Goal: Complete application form

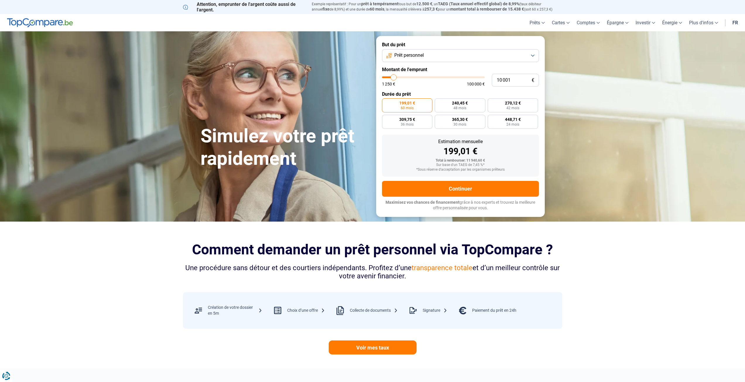
click at [419, 52] on button "Prêt personnel" at bounding box center [460, 55] width 157 height 13
click at [415, 93] on span "Prêt voiture" at bounding box center [406, 94] width 23 height 6
type input "12 500"
type input "12500"
type input "13 000"
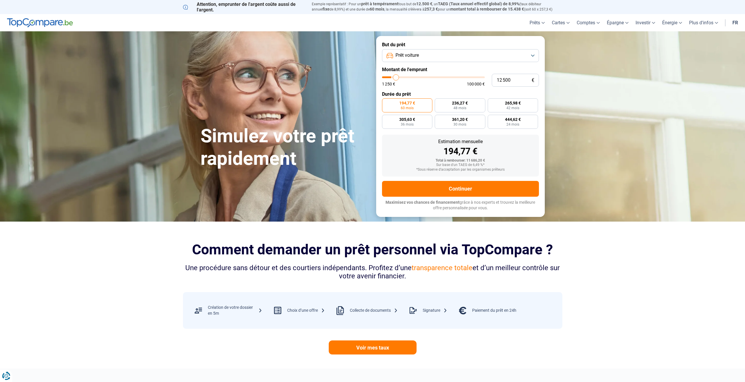
type input "13000"
type input "14 000"
type input "14000"
type input "14 750"
type input "14750"
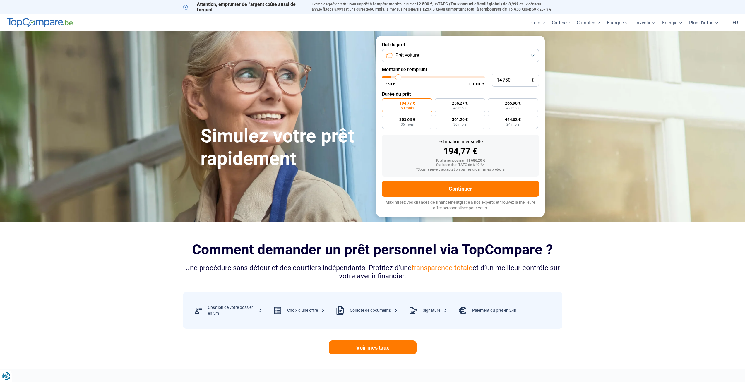
type input "15 750"
type input "15750"
type input "16 500"
type input "16500"
type input "17 750"
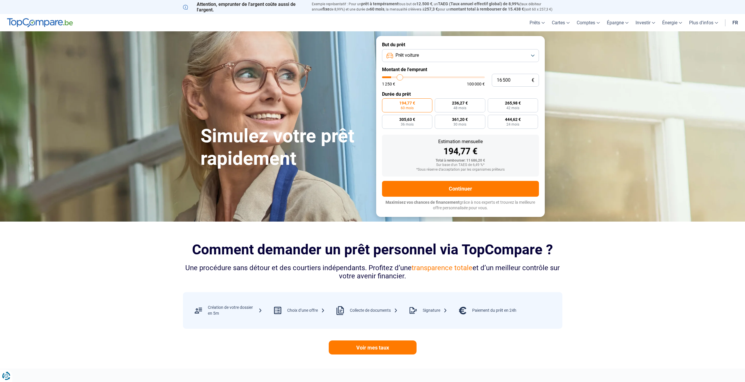
type input "17750"
type input "18 750"
type input "18750"
type input "19 750"
type input "19750"
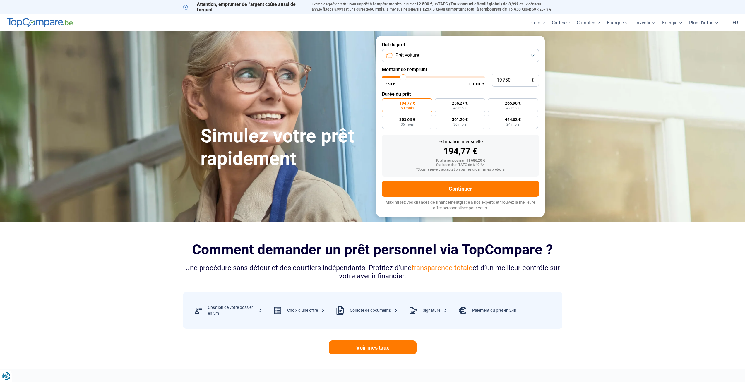
type input "20 500"
type input "20500"
type input "21 250"
type input "21250"
type input "22 250"
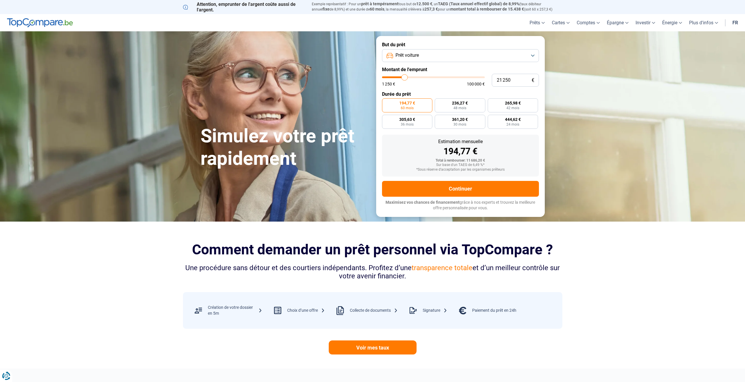
type input "22250"
type input "23 500"
type input "23500"
type input "24 250"
type input "24250"
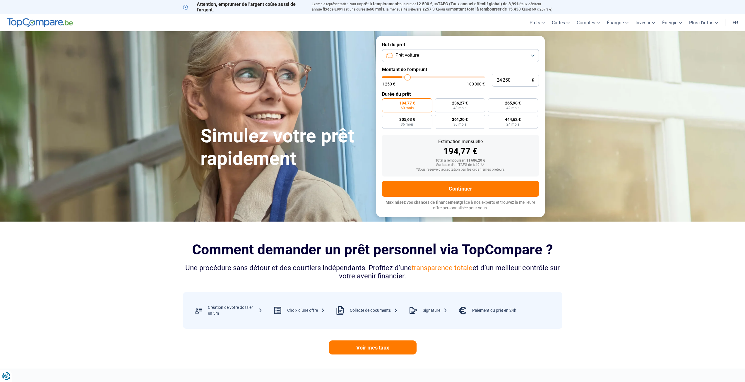
type input "24 750"
type input "24750"
type input "25 750"
type input "25750"
type input "26 250"
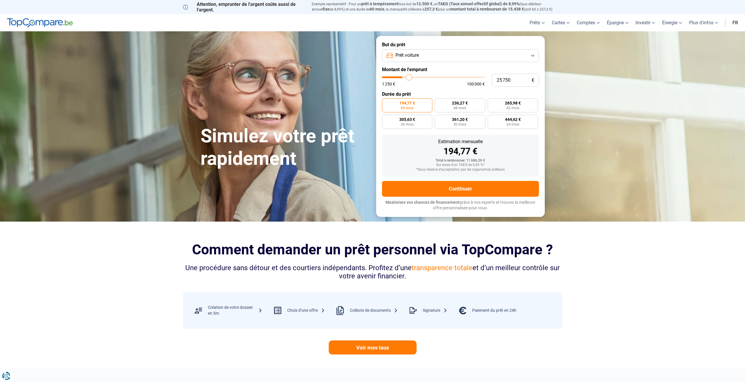
type input "26250"
type input "27 250"
type input "27250"
type input "27 750"
type input "27750"
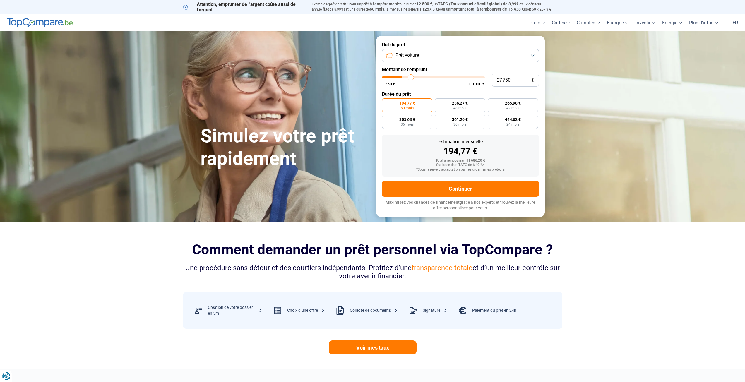
type input "28 250"
type input "28250"
type input "29 250"
type input "29250"
type input "29 750"
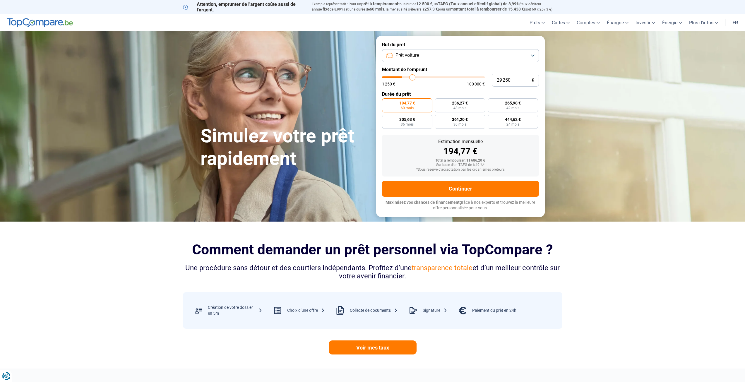
type input "29750"
type input "30 250"
type input "30250"
type input "30 500"
type input "30500"
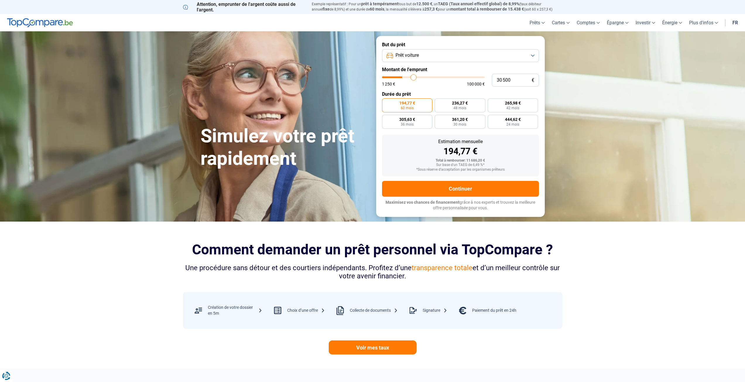
type input "30 750"
type input "30750"
type input "31 000"
type input "31000"
type input "31 750"
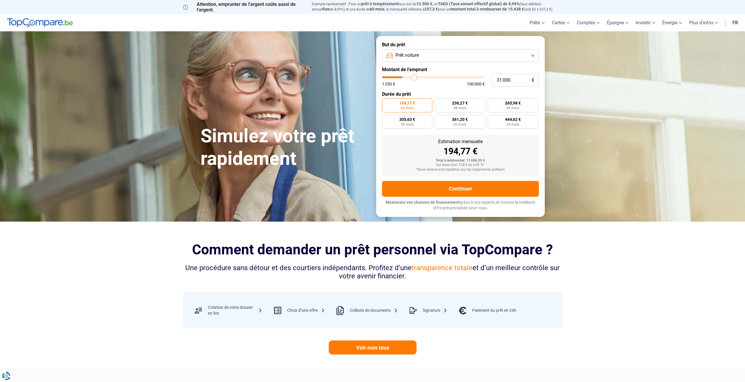
type input "31750"
type input "32 250"
type input "32250"
type input "32 750"
type input "32750"
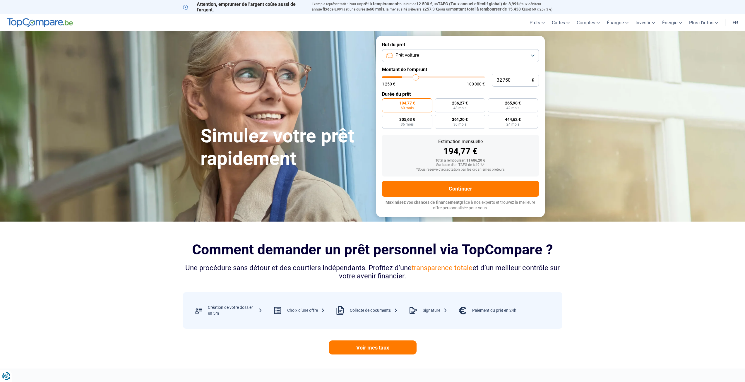
type input "33 500"
type input "33500"
type input "34 250"
type input "34250"
type input "35 250"
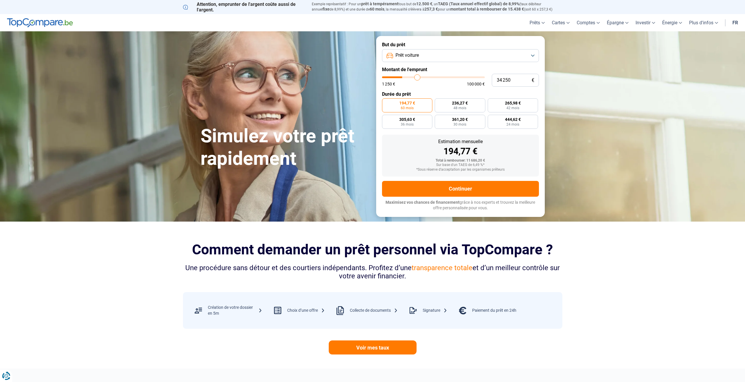
type input "35250"
type input "35 750"
type input "35750"
type input "37 000"
type input "37000"
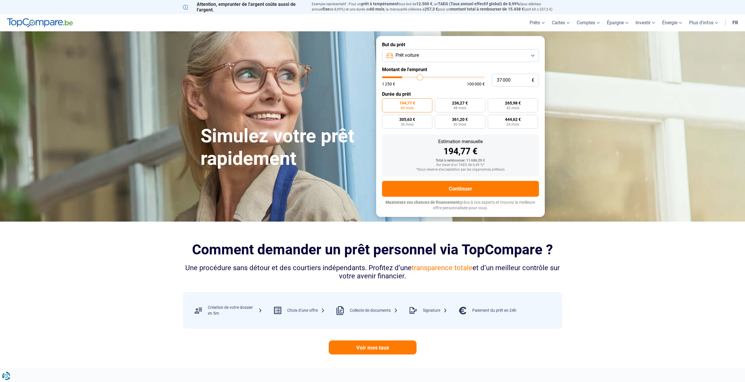
type input "37 250"
type input "37250"
type input "38 000"
type input "38000"
type input "38 500"
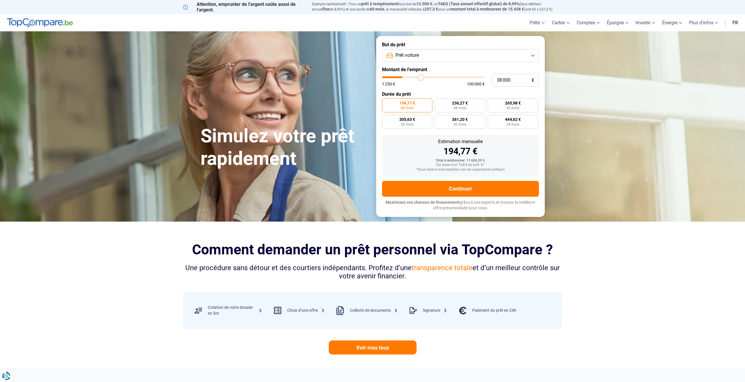
type input "38500"
type input "39 250"
type input "39250"
type input "39 750"
type input "39750"
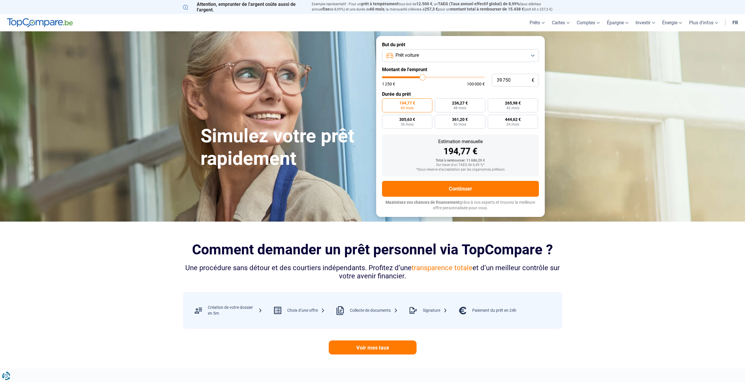
type input "40 000"
type input "40000"
type input "40 750"
type input "40750"
type input "41 000"
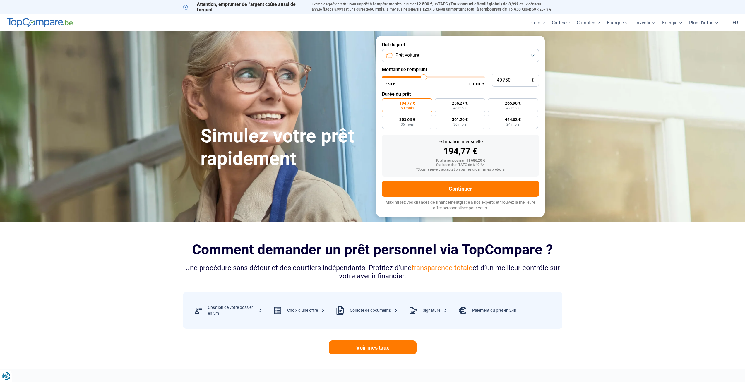
type input "41000"
type input "41 250"
type input "41250"
type input "41 500"
type input "41500"
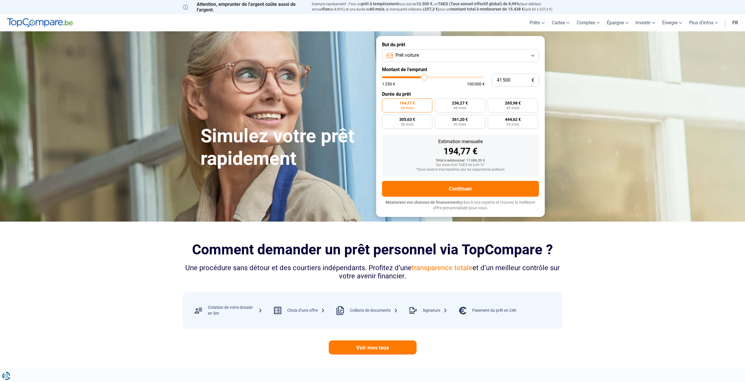
type input "42 000"
type input "42000"
type input "42 500"
type input "42500"
type input "42 750"
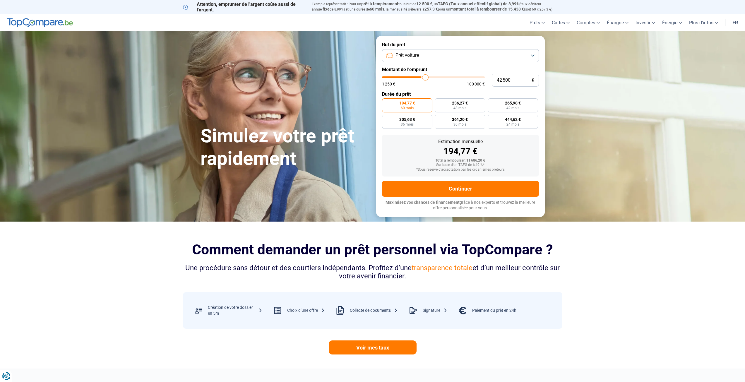
type input "42750"
type input "43 000"
type input "43000"
type input "43 500"
type input "43500"
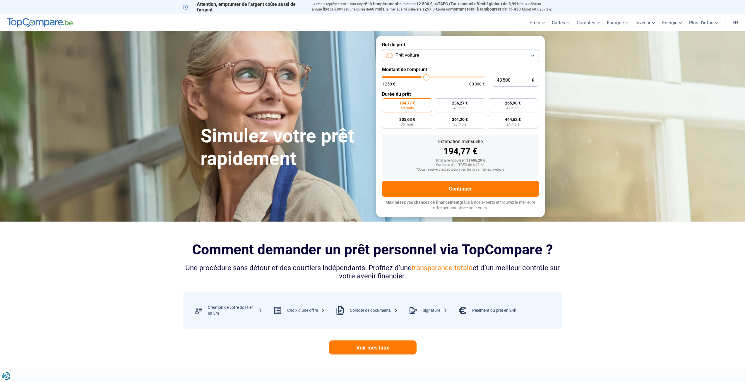
type input "43 750"
type input "43750"
type input "44 000"
type input "44000"
type input "44 250"
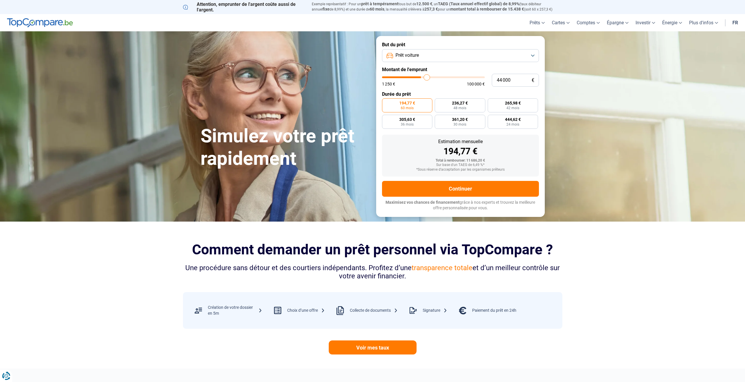
type input "44250"
type input "45 000"
type input "45000"
type input "45 500"
type input "45500"
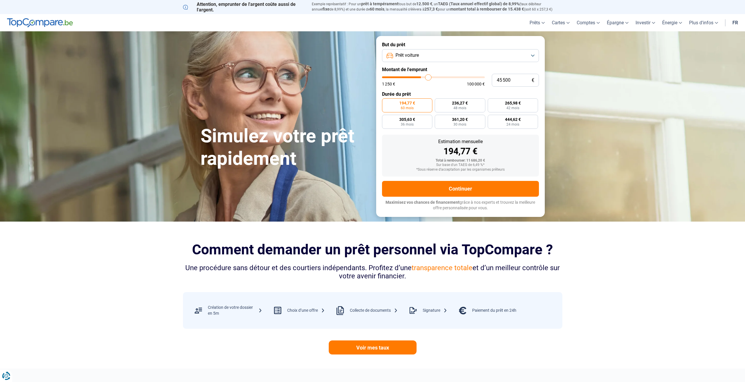
type input "46 000"
type input "46000"
type input "46 750"
type input "46750"
type input "47 500"
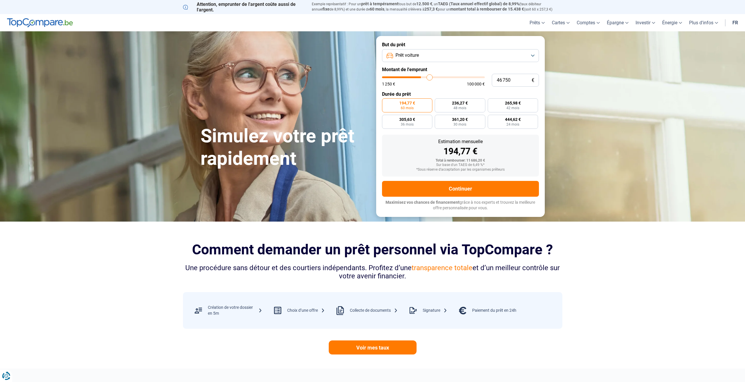
type input "47500"
type input "48 000"
type input "48000"
type input "48 500"
type input "48500"
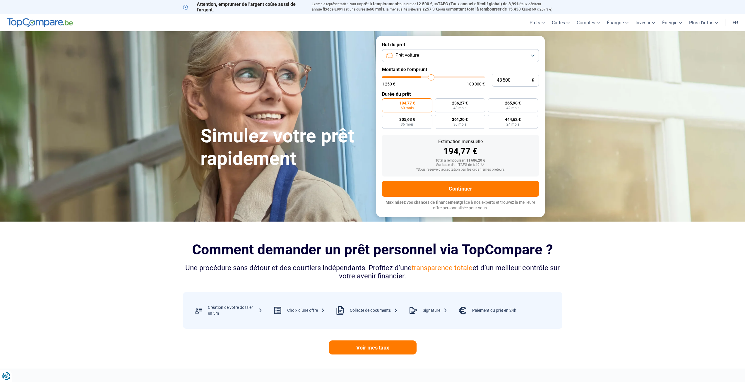
type input "49 500"
type input "49500"
type input "50 000"
type input "50000"
type input "50 250"
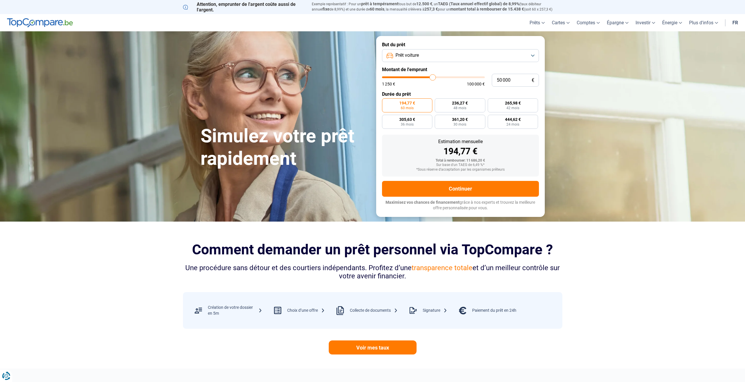
type input "50250"
type input "51 000"
type input "51000"
type input "51 250"
type input "51250"
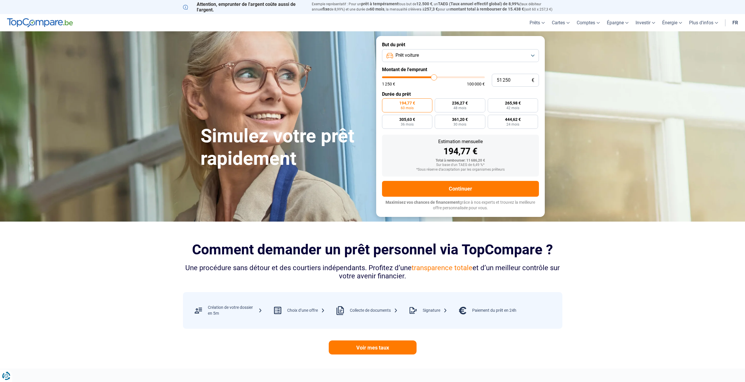
type input "51 500"
type input "51500"
type input "51 750"
type input "51750"
type input "52 000"
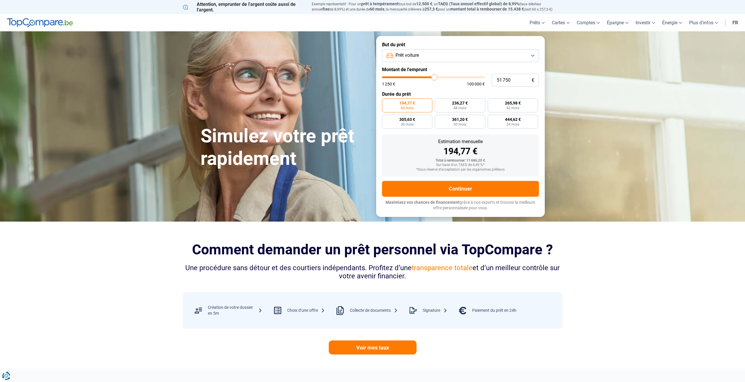
type input "52000"
type input "52 500"
type input "52500"
type input "52 750"
type input "52750"
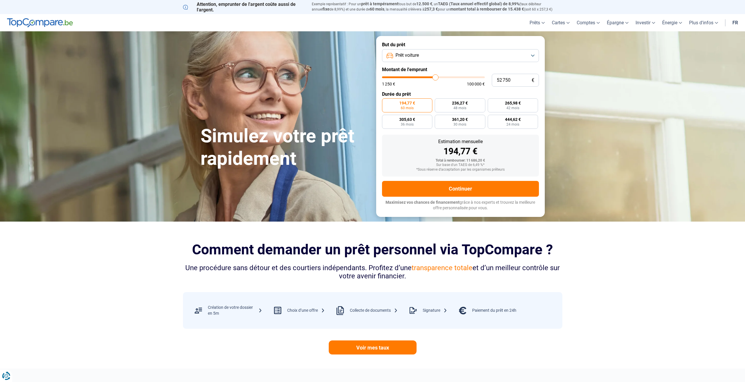
type input "53 000"
type input "53000"
type input "53 250"
type input "53250"
type input "54 000"
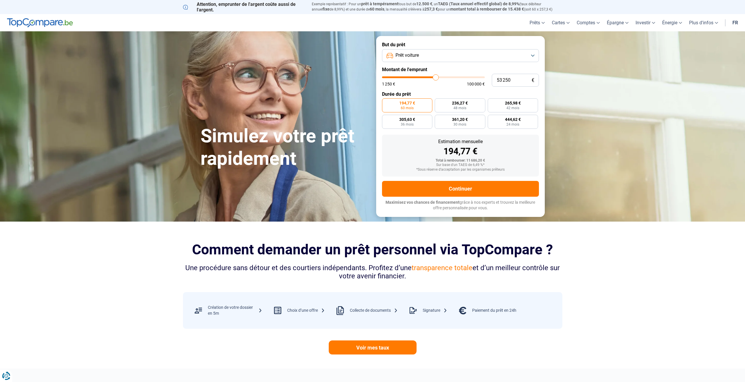
type input "54000"
type input "54 250"
type input "54250"
type input "54 500"
type input "54500"
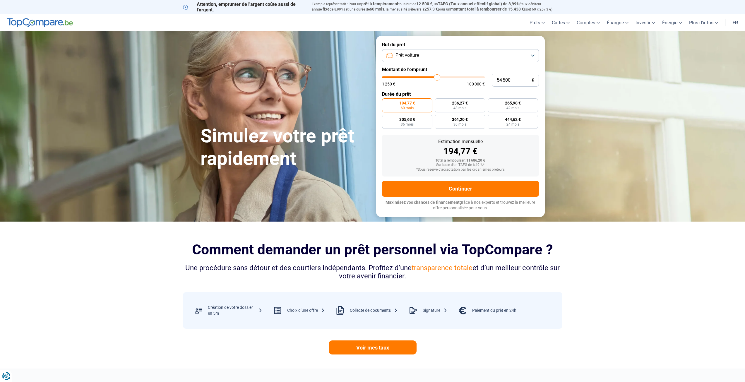
type input "55 000"
type input "55000"
type input "55 500"
type input "55500"
type input "55 750"
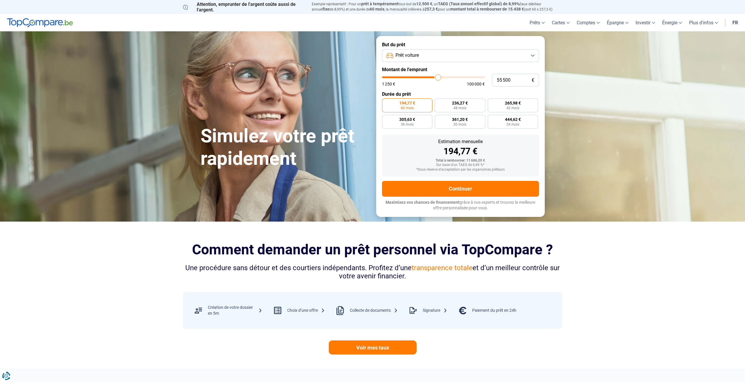
type input "55750"
type input "56 250"
type input "56250"
type input "56 500"
type input "56500"
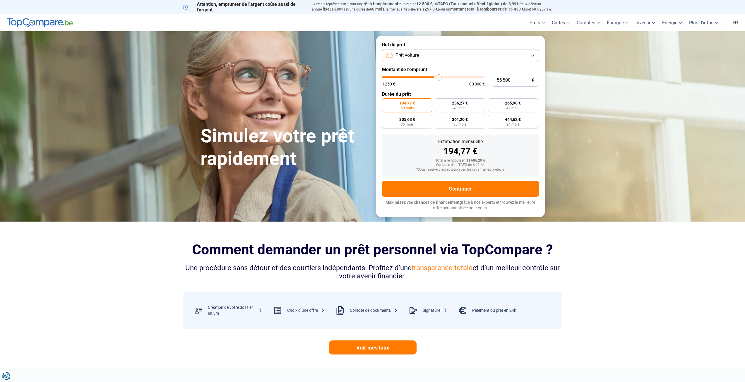
type input "57 000"
type input "57000"
type input "57 250"
type input "57250"
type input "57 500"
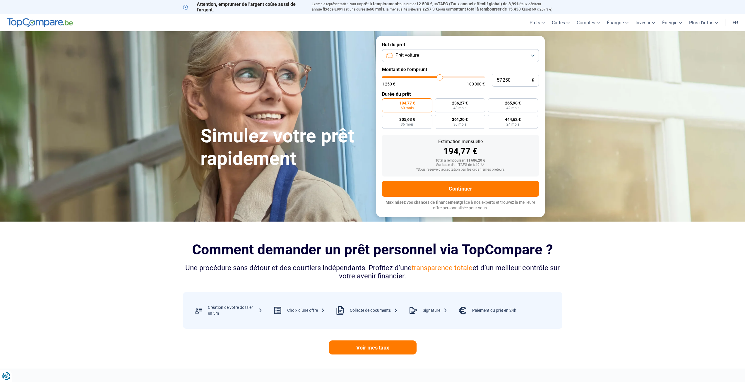
type input "57500"
type input "57 750"
type input "57750"
type input "58 000"
type input "58000"
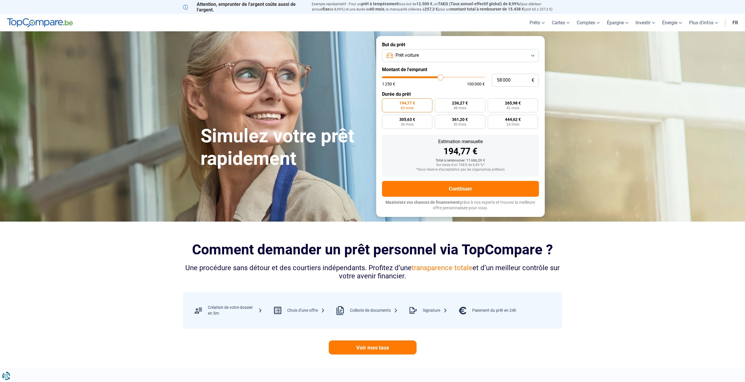
type input "58 500"
type input "58500"
type input "58 750"
type input "58750"
type input "59 000"
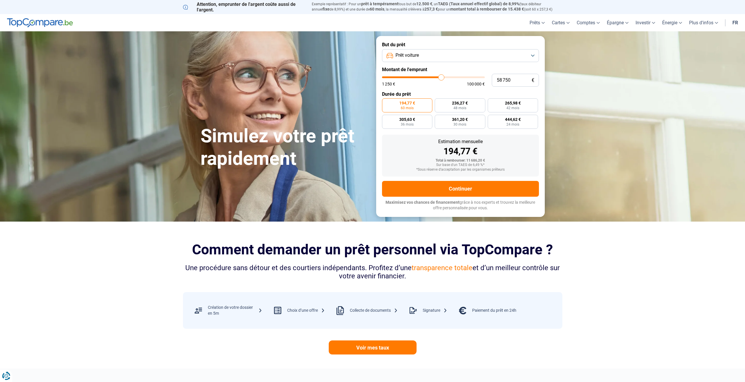
type input "59000"
type input "59 250"
type input "59250"
type input "59 500"
type input "59500"
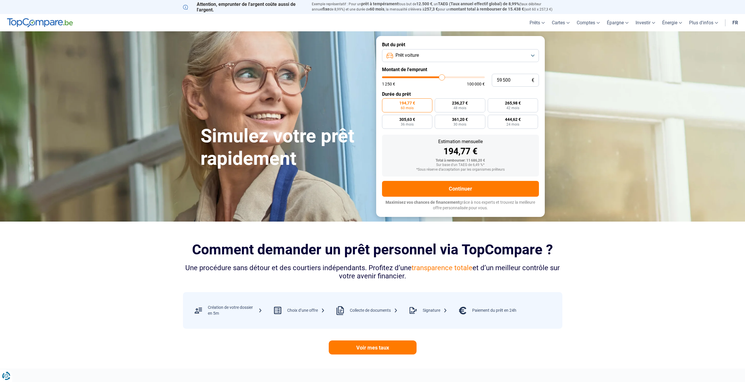
type input "60 000"
type input "60000"
type input "60 500"
type input "60500"
type input "60 750"
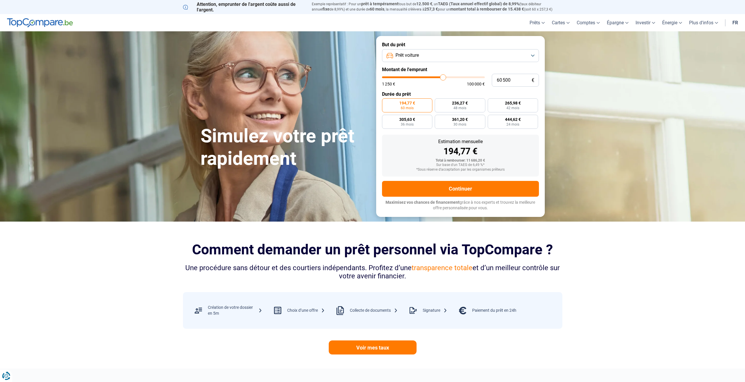
type input "60750"
type input "61 000"
type input "61000"
type input "61 750"
type input "61750"
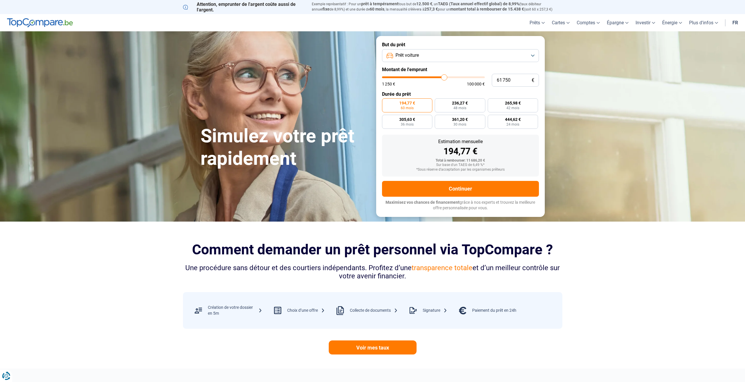
type input "62 000"
type input "62000"
type input "62 250"
type input "62250"
type input "62 500"
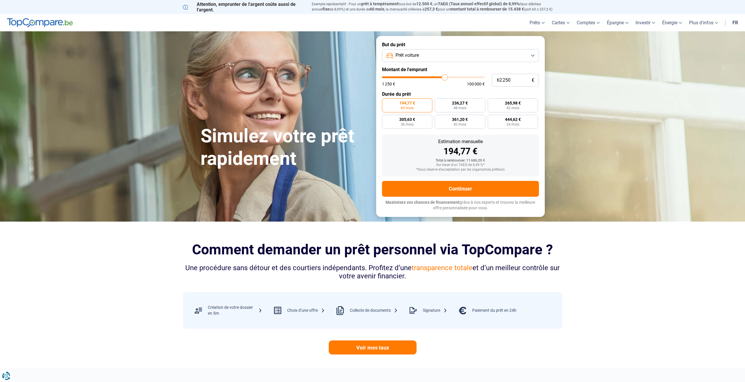
type input "62500"
type input "63 000"
type input "63000"
type input "63 250"
type input "63250"
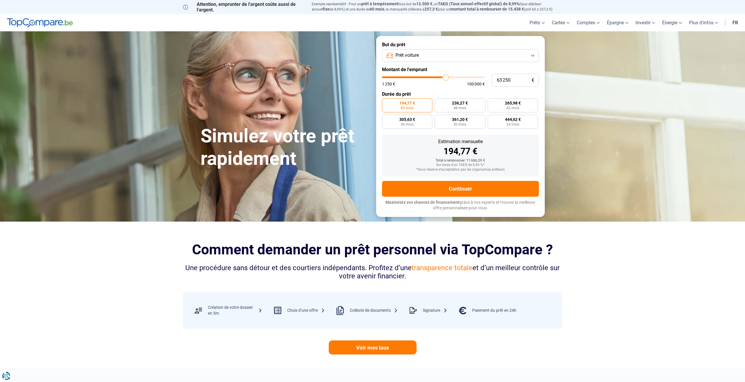
type input "63 500"
type input "63500"
drag, startPoint x: 396, startPoint y: 76, endPoint x: 392, endPoint y: 74, distance: 4.2
click at [392, 76] on input "range" at bounding box center [433, 77] width 103 height 2
drag, startPoint x: 392, startPoint y: 74, endPoint x: 471, endPoint y: 71, distance: 78.2
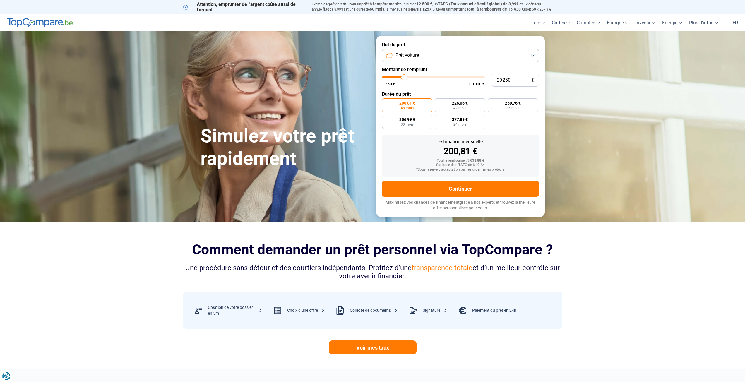
click at [404, 76] on input "range" at bounding box center [433, 77] width 103 height 2
click at [515, 80] on input "20 750" at bounding box center [515, 80] width 47 height 13
drag, startPoint x: 515, startPoint y: 80, endPoint x: 475, endPoint y: 82, distance: 39.6
click at [477, 84] on div "20 750 € 1 250 € 100 000 €" at bounding box center [460, 80] width 157 height 13
click at [466, 107] on span "84 mois" at bounding box center [460, 108] width 13 height 4
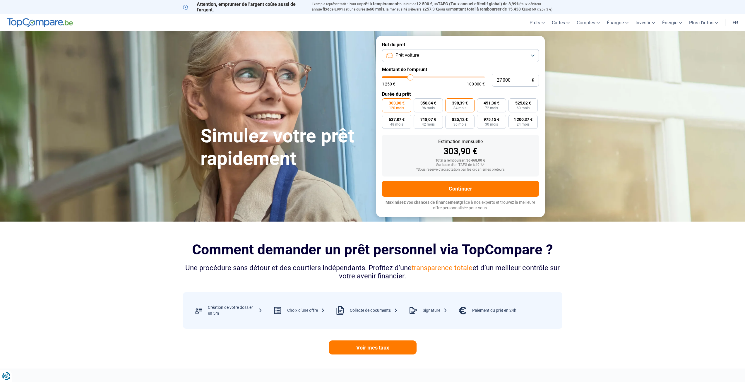
click at [449, 102] on input "398,39 € 84 mois" at bounding box center [447, 100] width 4 height 4
click at [432, 193] on button "Continuer" at bounding box center [460, 189] width 157 height 16
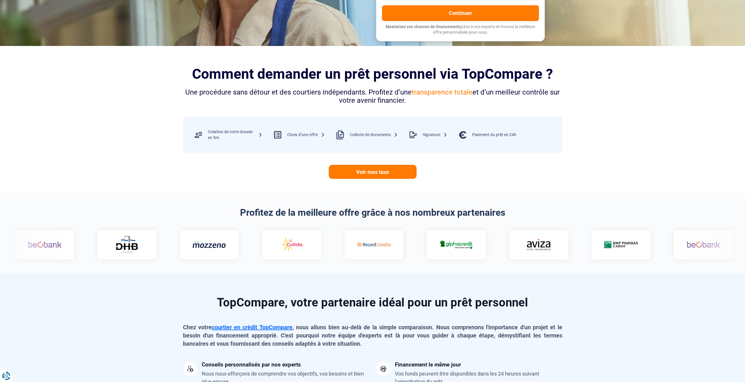
scroll to position [205, 0]
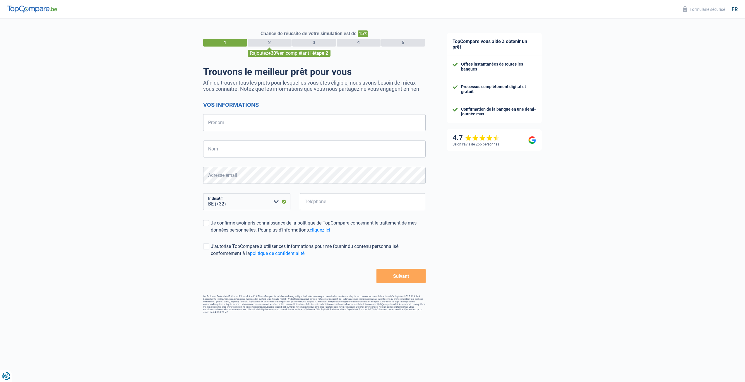
select select "32"
